Goal: Register for event/course

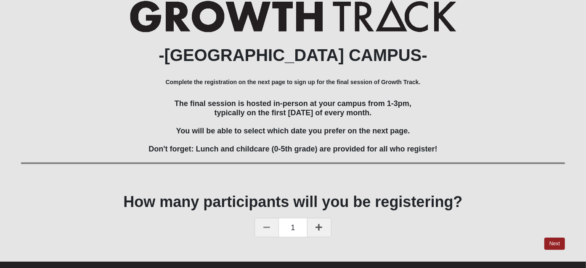
scroll to position [128, 0]
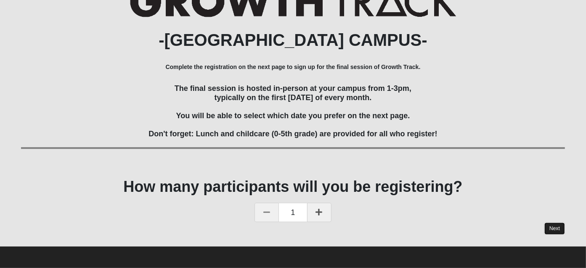
click at [554, 228] on link "Next" at bounding box center [555, 229] width 21 height 12
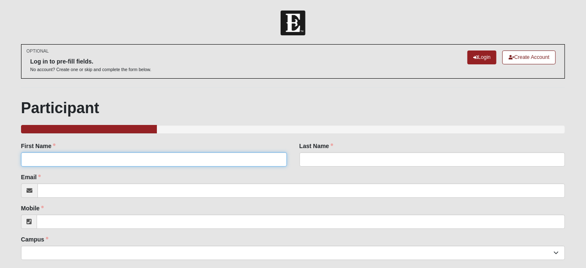
click at [169, 158] on input "First Name" at bounding box center [154, 159] width 266 height 14
type input "[PERSON_NAME]"
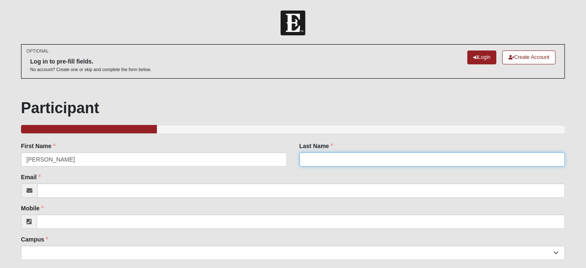
type input "[PERSON_NAME]"
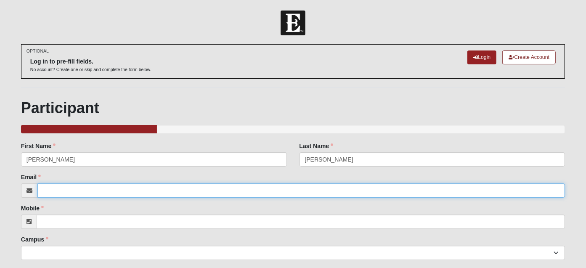
type input "[EMAIL_ADDRESS][DOMAIN_NAME]"
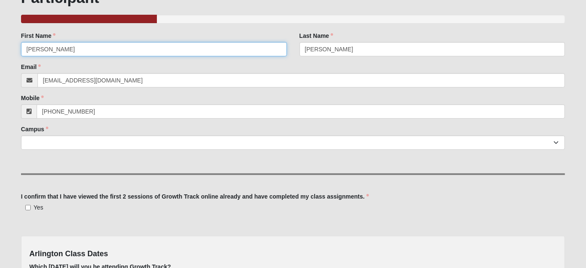
scroll to position [112, 0]
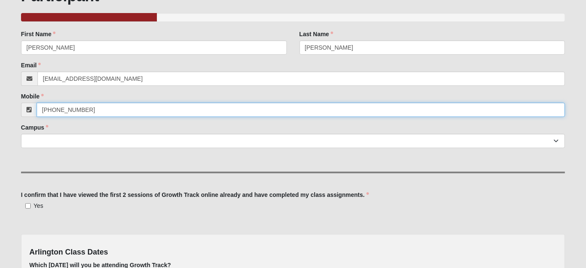
drag, startPoint x: 85, startPoint y: 108, endPoint x: 57, endPoint y: 108, distance: 28.6
click at [57, 108] on input "[PHONE_NUMBER]" at bounding box center [301, 110] width 529 height 14
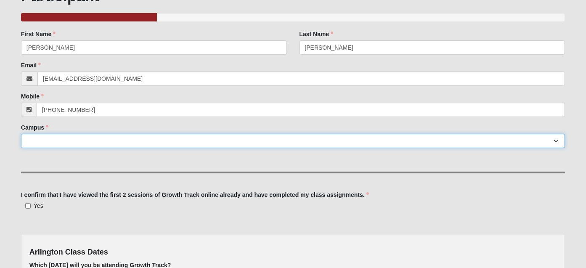
type input "[PHONE_NUMBER]"
click at [69, 141] on select "Arlington Baymeadows Eleven22 Online [PERSON_NAME][GEOGRAPHIC_DATA] Jesup [GEOG…" at bounding box center [293, 141] width 544 height 14
select select "5"
click at [21, 134] on select "Arlington Baymeadows Eleven22 Online [PERSON_NAME][GEOGRAPHIC_DATA] Jesup [GEOG…" at bounding box center [293, 141] width 544 height 14
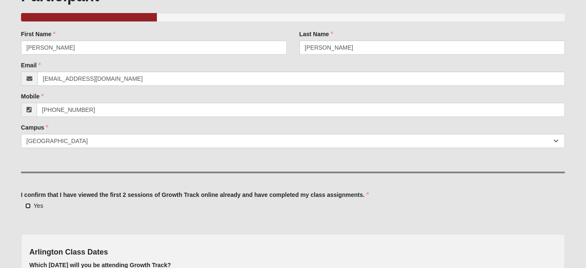
click at [25, 205] on input "Yes" at bounding box center [27, 205] width 5 height 5
checkbox input "true"
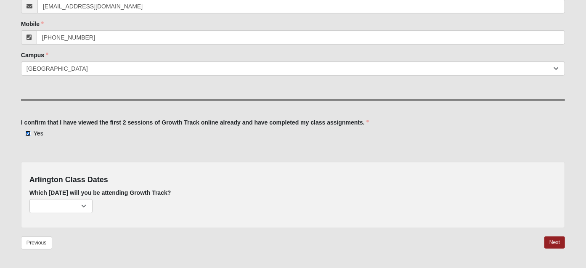
scroll to position [211, 0]
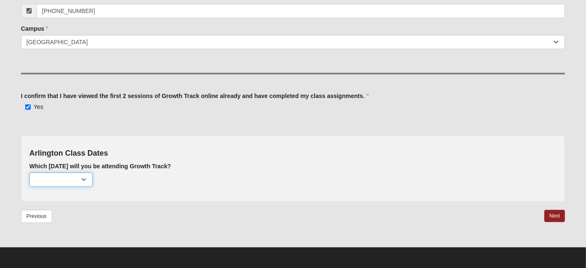
click at [65, 178] on select "[DATE] (none remaining) [DATE] (none remaining) [DATE] (none remaining) [DATE] …" at bounding box center [60, 180] width 63 height 14
select select "626"
click at [29, 173] on select "[DATE] (none remaining) [DATE] (none remaining) [DATE] (none remaining) [DATE] …" at bounding box center [60, 180] width 63 height 14
click at [555, 215] on link "Next" at bounding box center [555, 216] width 21 height 12
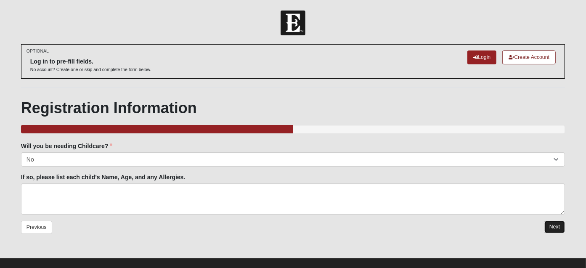
click at [553, 224] on link "Next" at bounding box center [555, 227] width 21 height 12
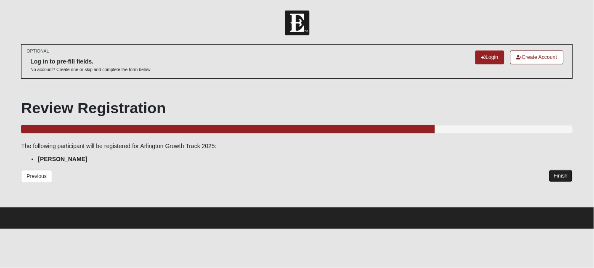
click at [561, 175] on link "Finish" at bounding box center [561, 176] width 24 height 12
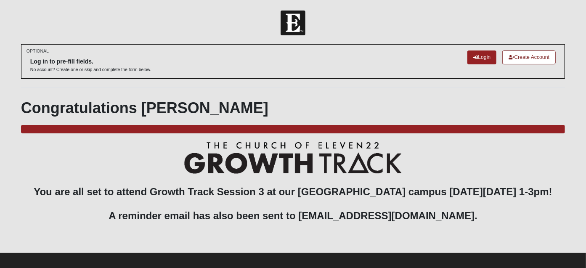
scroll to position [6, 0]
